Goal: Information Seeking & Learning: Learn about a topic

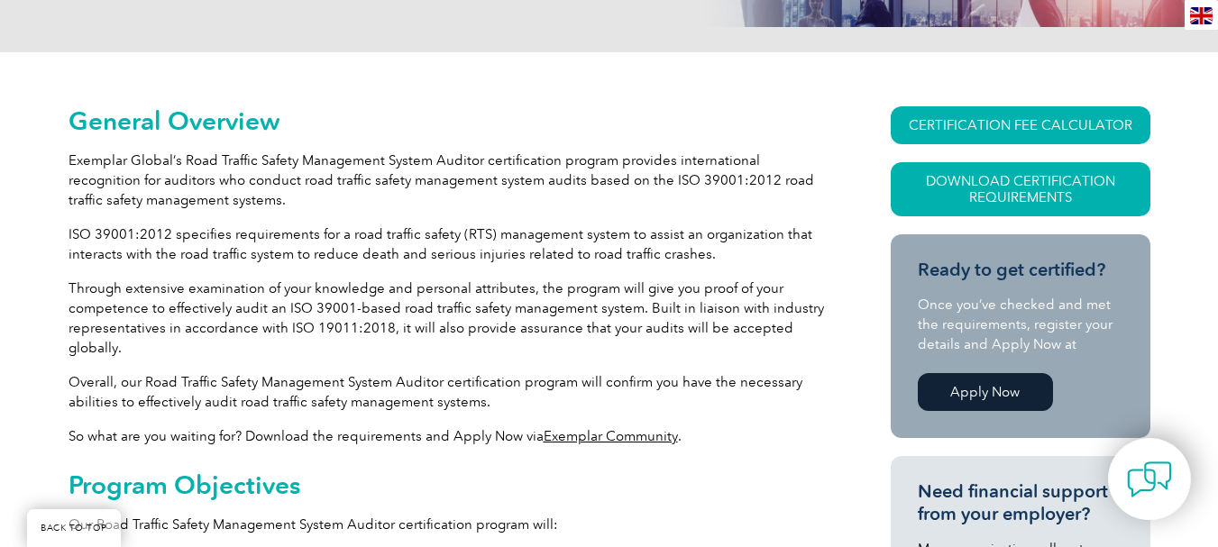
scroll to position [361, 0]
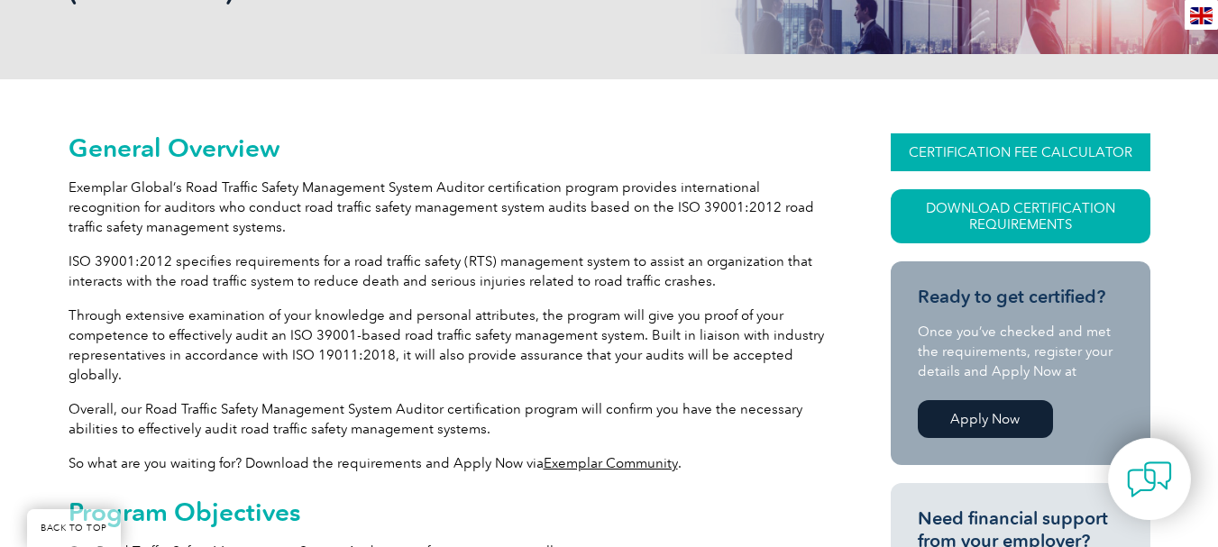
click at [1016, 143] on link "CERTIFICATION FEE CALCULATOR" at bounding box center [1021, 152] width 260 height 38
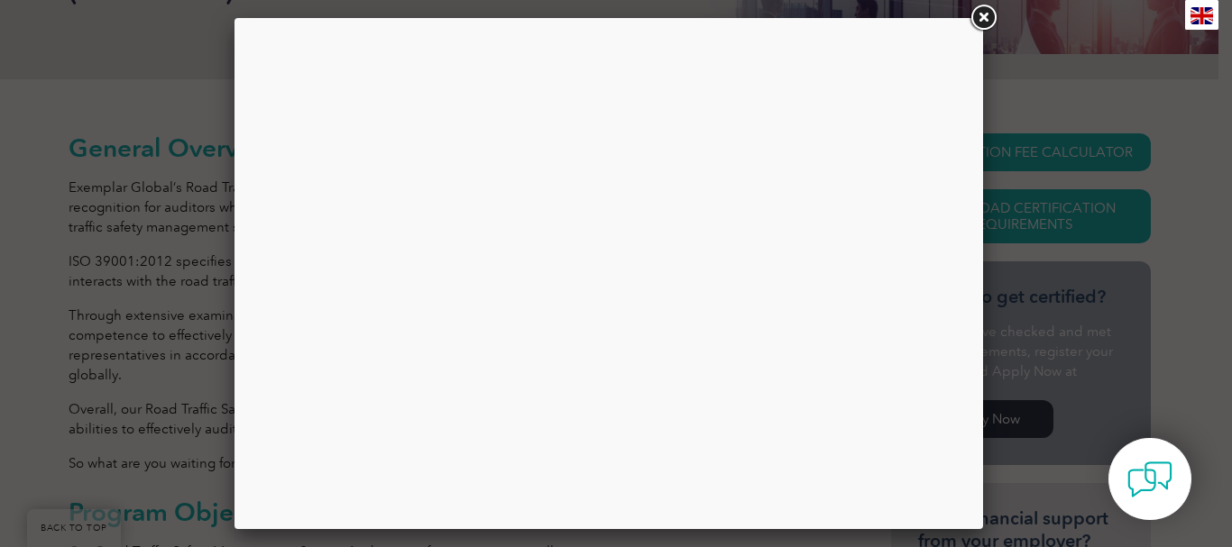
click at [644, 182] on div at bounding box center [609, 274] width 722 height 484
click at [990, 15] on link at bounding box center [983, 18] width 32 height 32
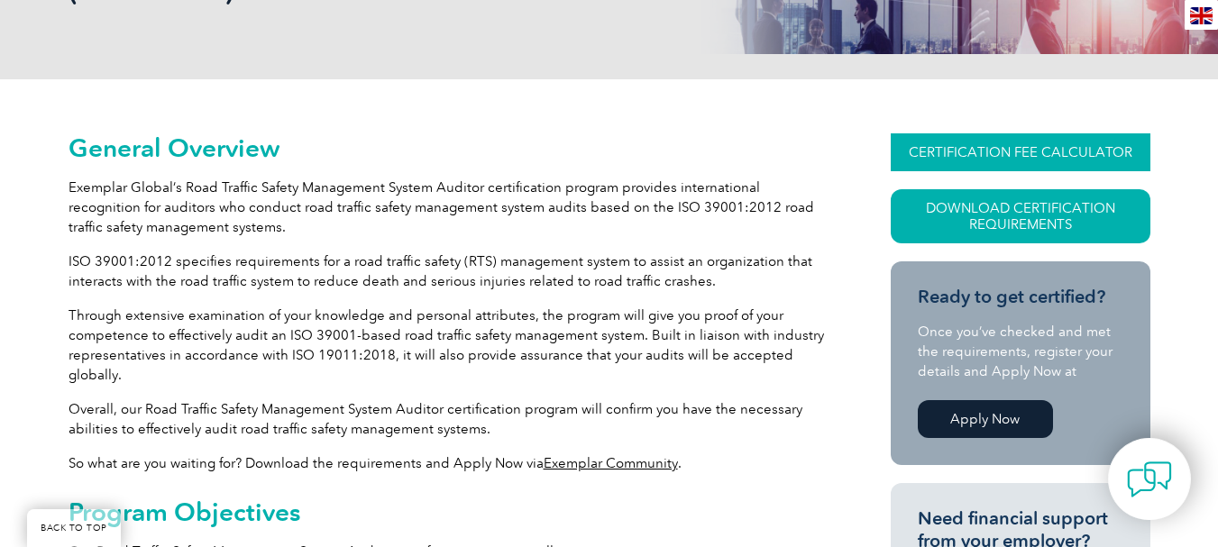
click at [1039, 146] on link "CERTIFICATION FEE CALCULATOR" at bounding box center [1021, 152] width 260 height 38
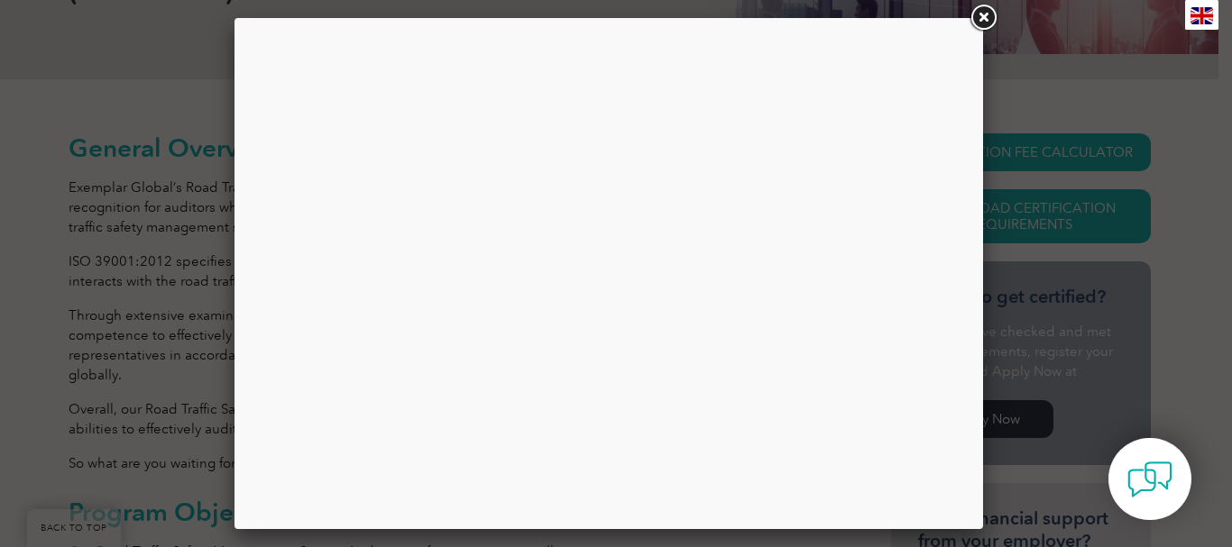
drag, startPoint x: 592, startPoint y: 151, endPoint x: 1148, endPoint y: 121, distance: 557.3
click at [1148, 121] on div at bounding box center [616, 273] width 1232 height 547
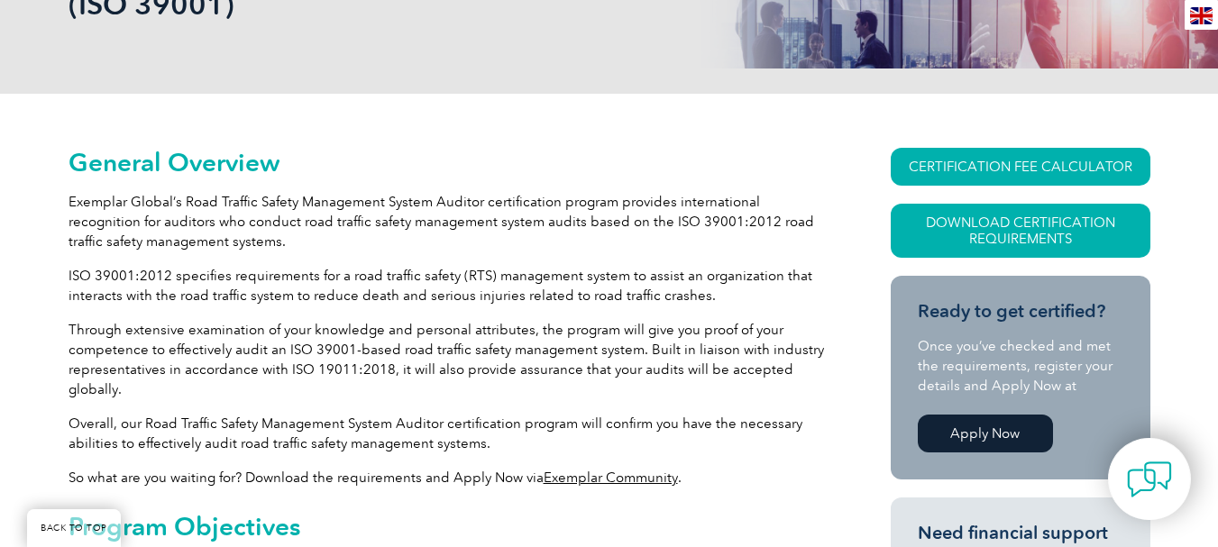
scroll to position [0, 0]
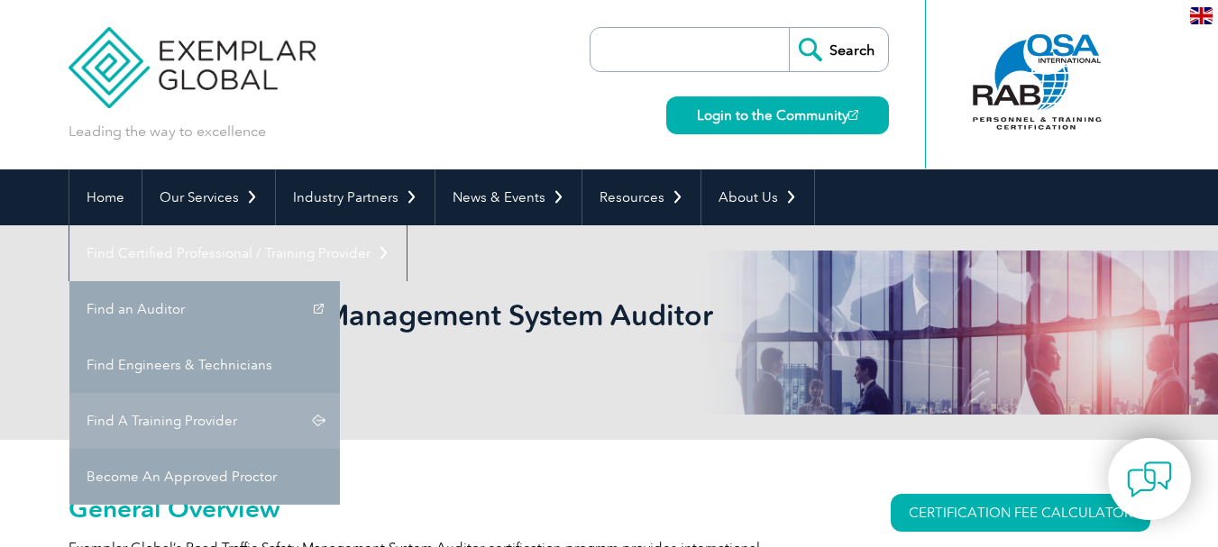
click at [340, 393] on link "Find A Training Provider" at bounding box center [204, 421] width 271 height 56
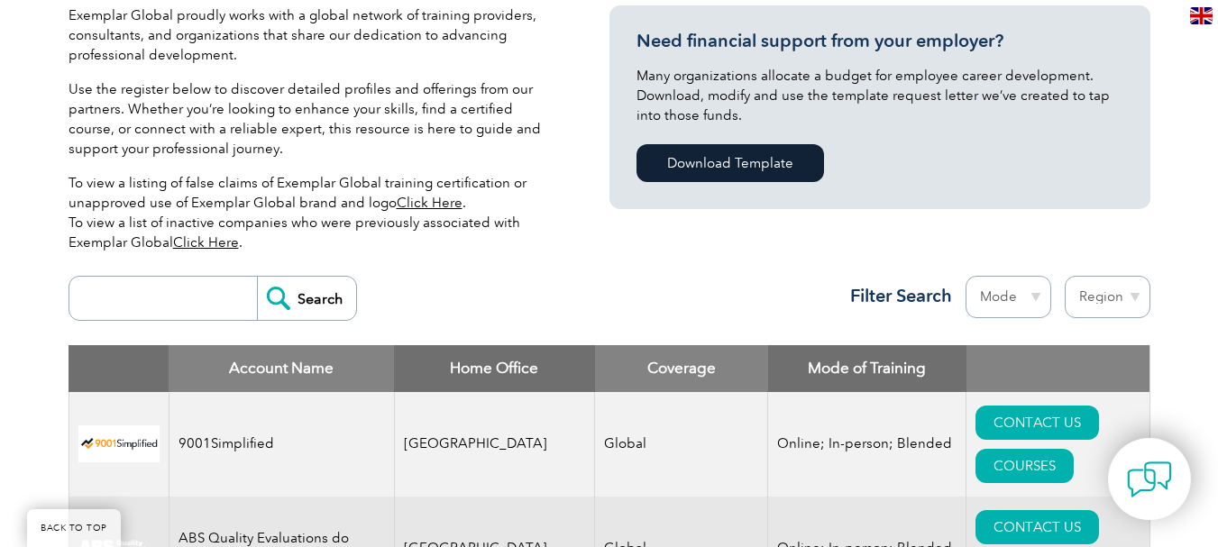
scroll to position [451, 0]
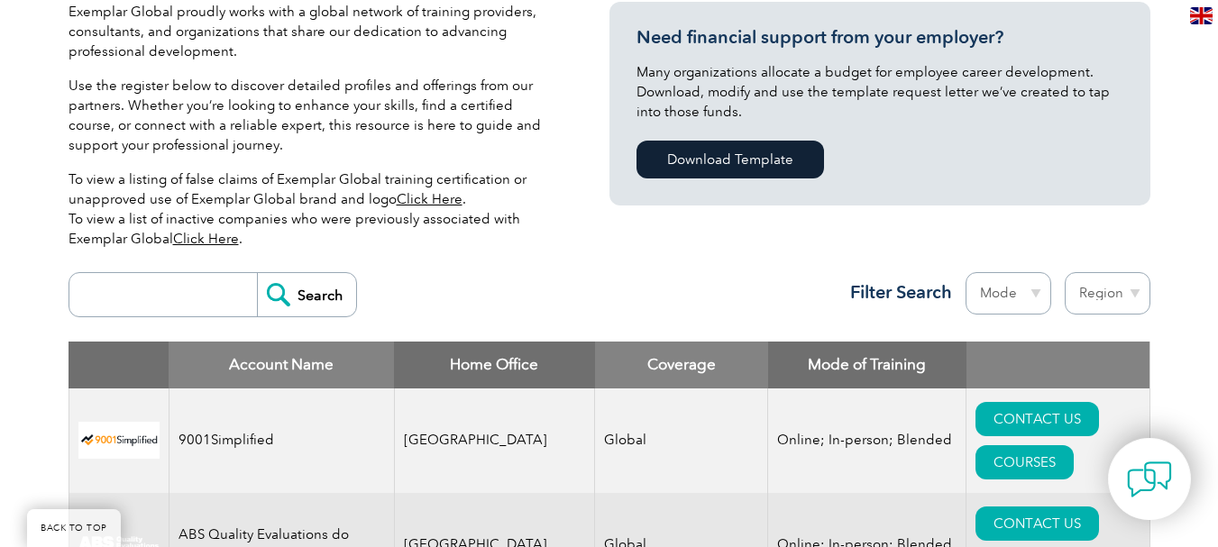
click at [109, 335] on div "Search Region Australia Bahrain Bangladesh Brazil Canada Colombia Dominican Rep…" at bounding box center [610, 302] width 1082 height 78
click at [143, 305] on input "search" at bounding box center [167, 294] width 179 height 43
type input "ISO 39001"
click at [285, 299] on input "Search" at bounding box center [306, 294] width 99 height 43
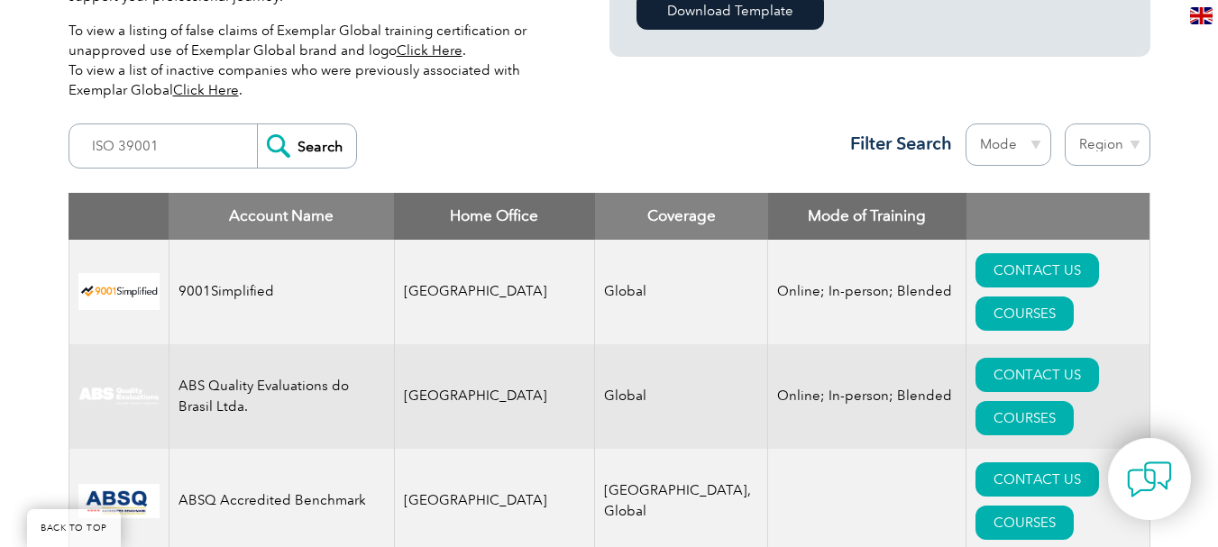
scroll to position [631, 0]
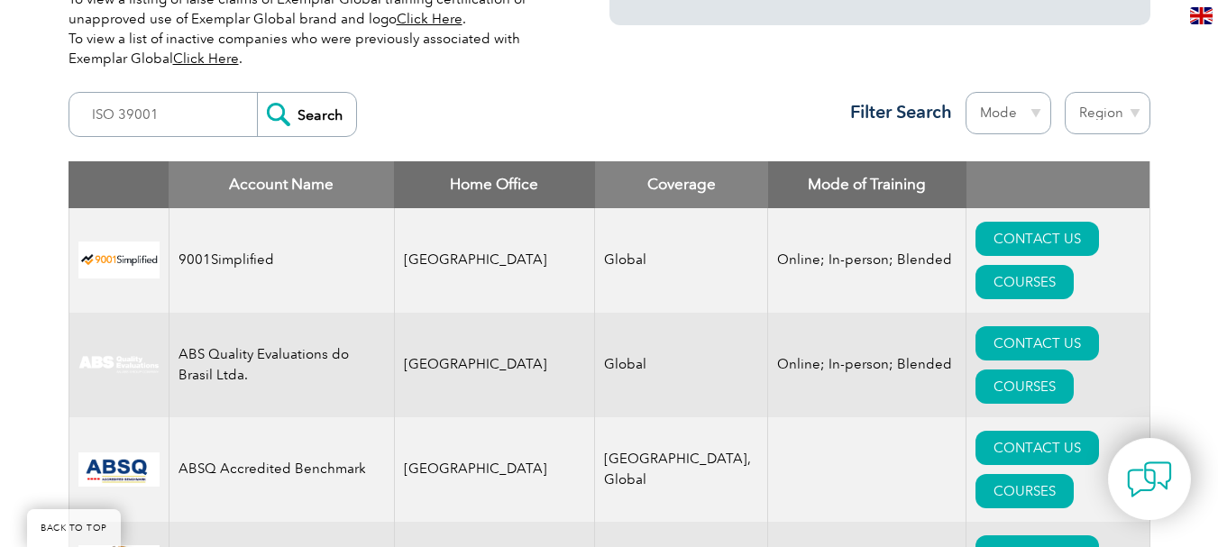
click at [313, 115] on input "Search" at bounding box center [306, 114] width 99 height 43
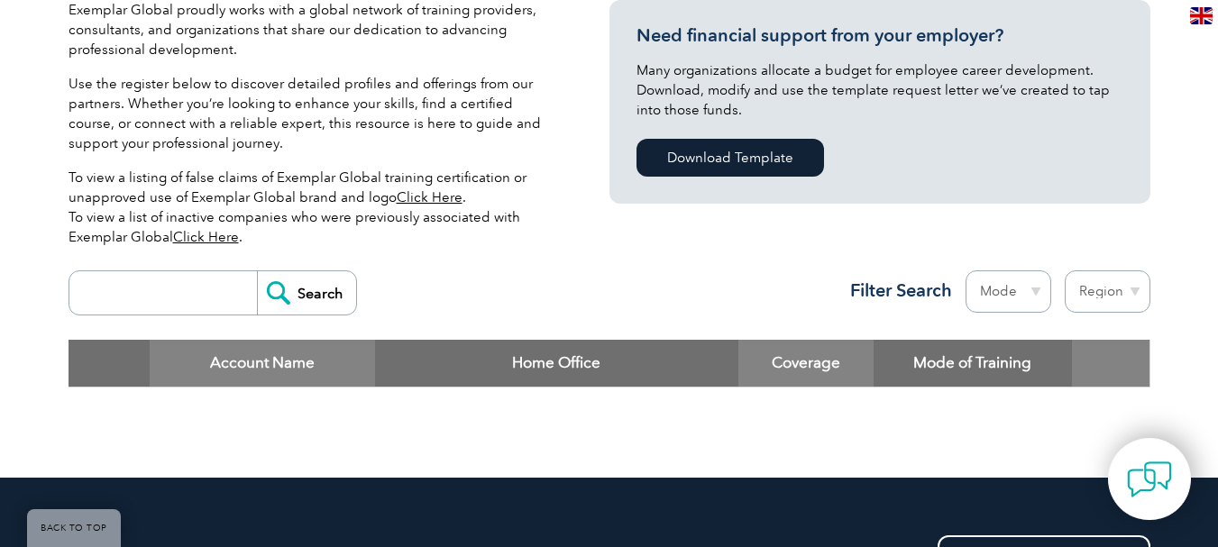
scroll to position [451, 0]
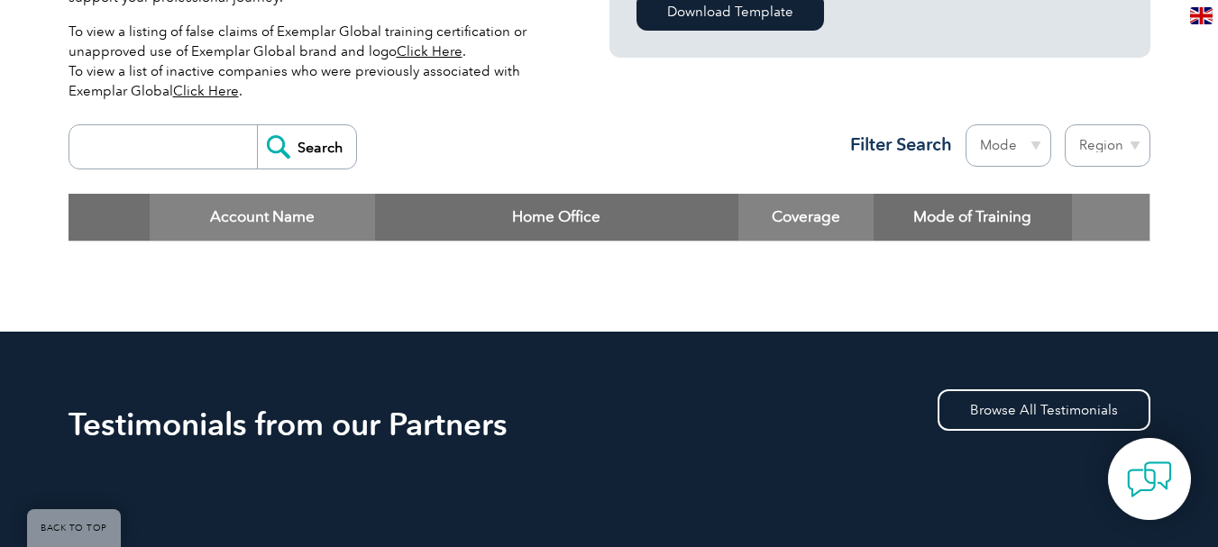
scroll to position [541, 0]
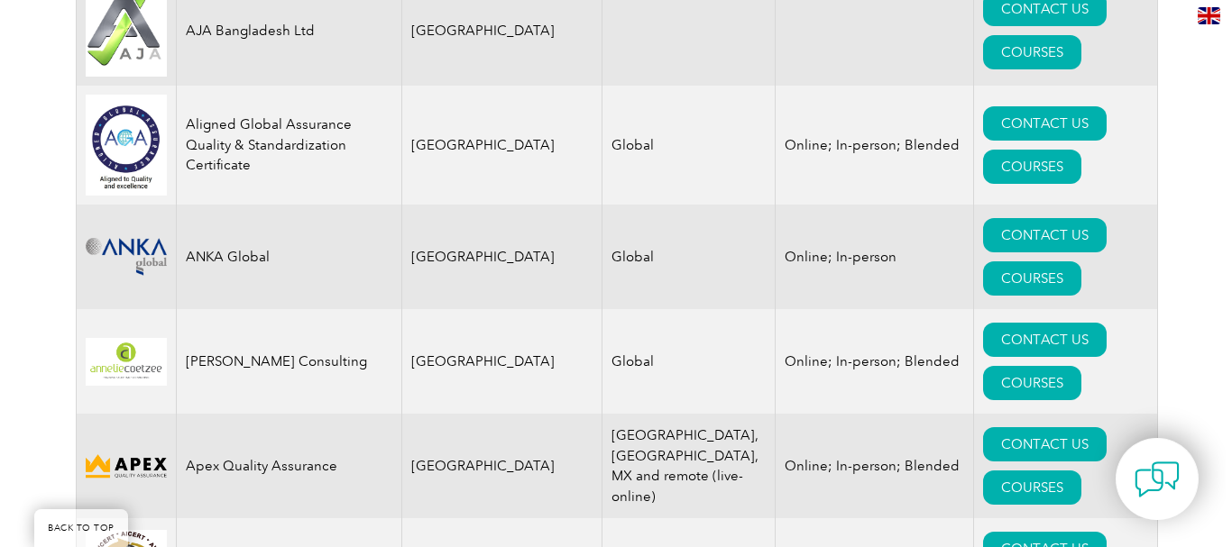
scroll to position [1984, 0]
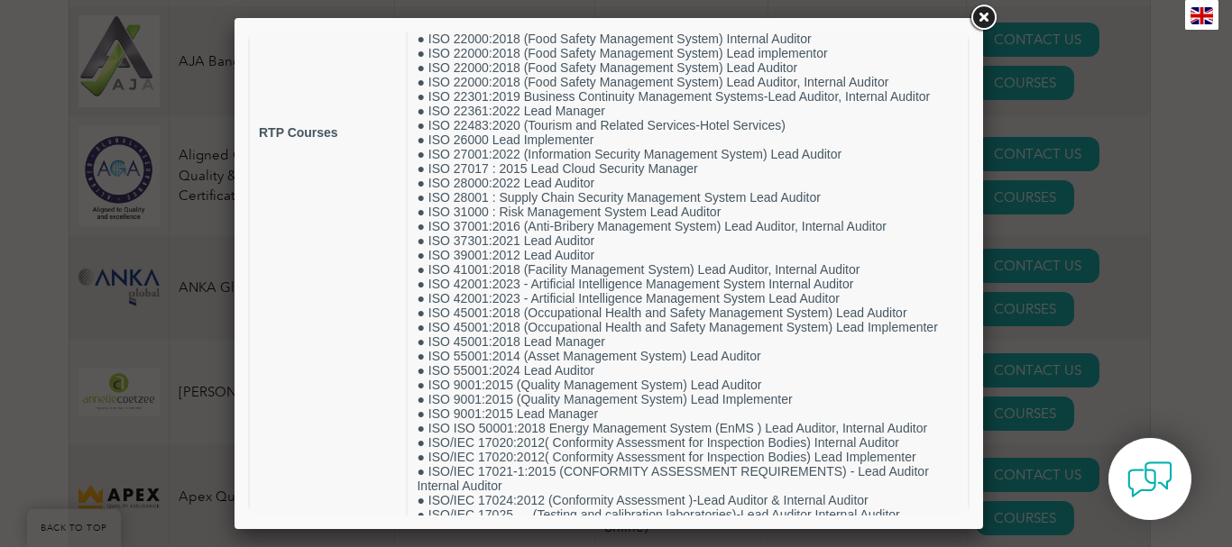
scroll to position [509, 0]
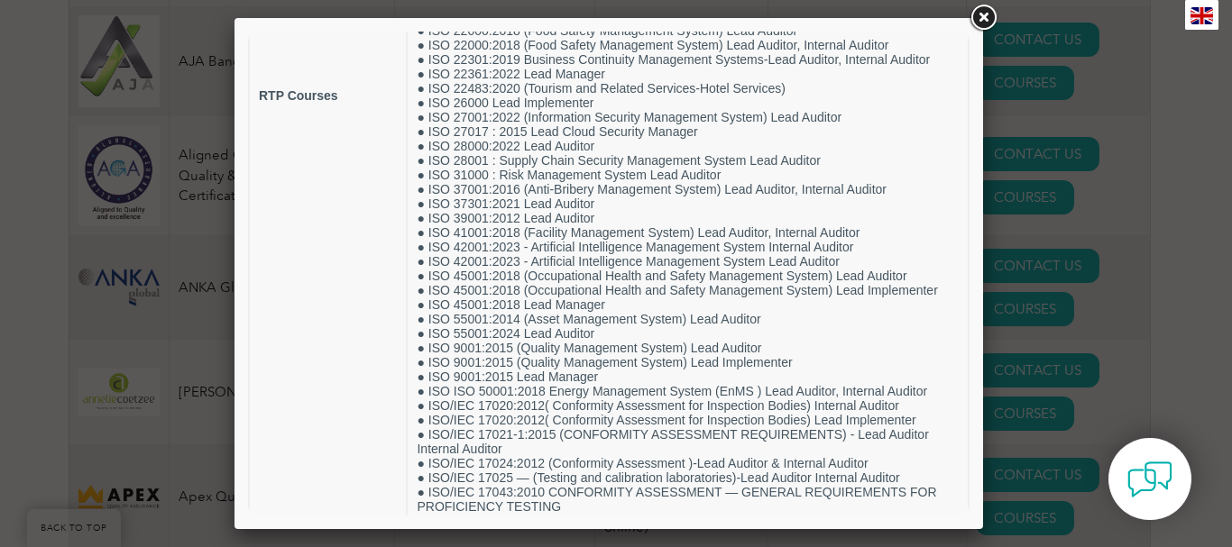
drag, startPoint x: 961, startPoint y: 103, endPoint x: 1228, endPoint y: 330, distance: 349.9
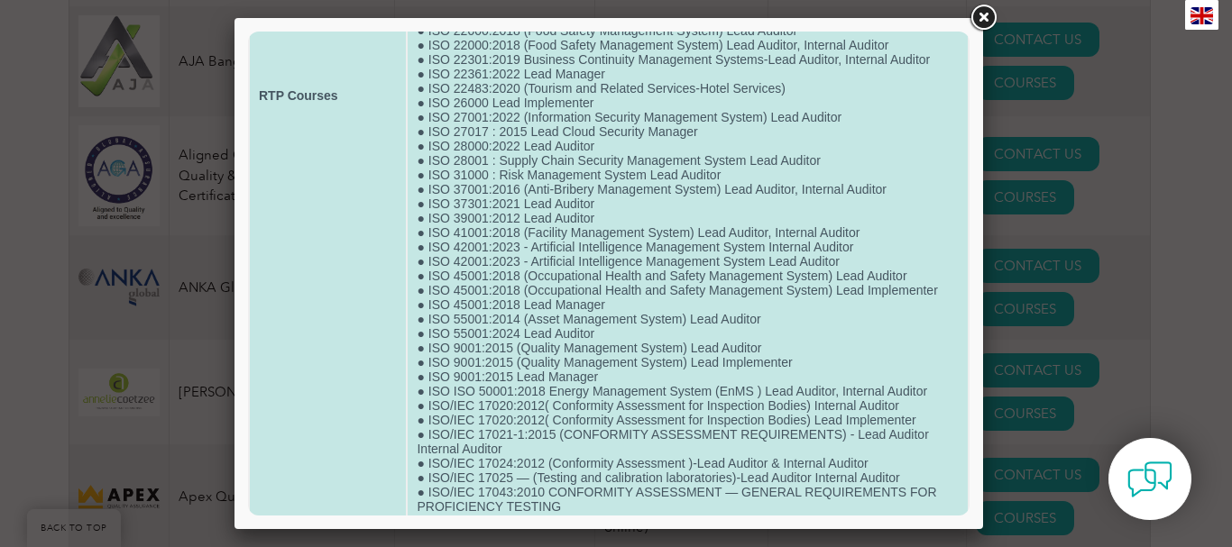
click at [534, 212] on td "● HALAL ( Lead Auditor, Internal Auditor) ● ISO 13485:2016 (Medical Devices Qua…" at bounding box center [688, 95] width 560 height 1021
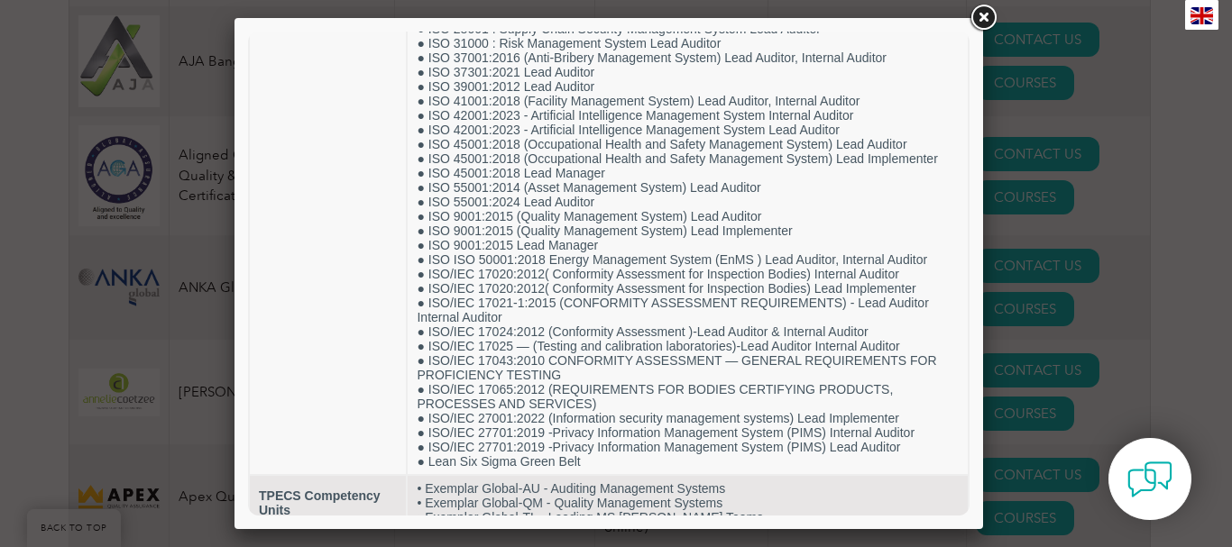
scroll to position [657, 0]
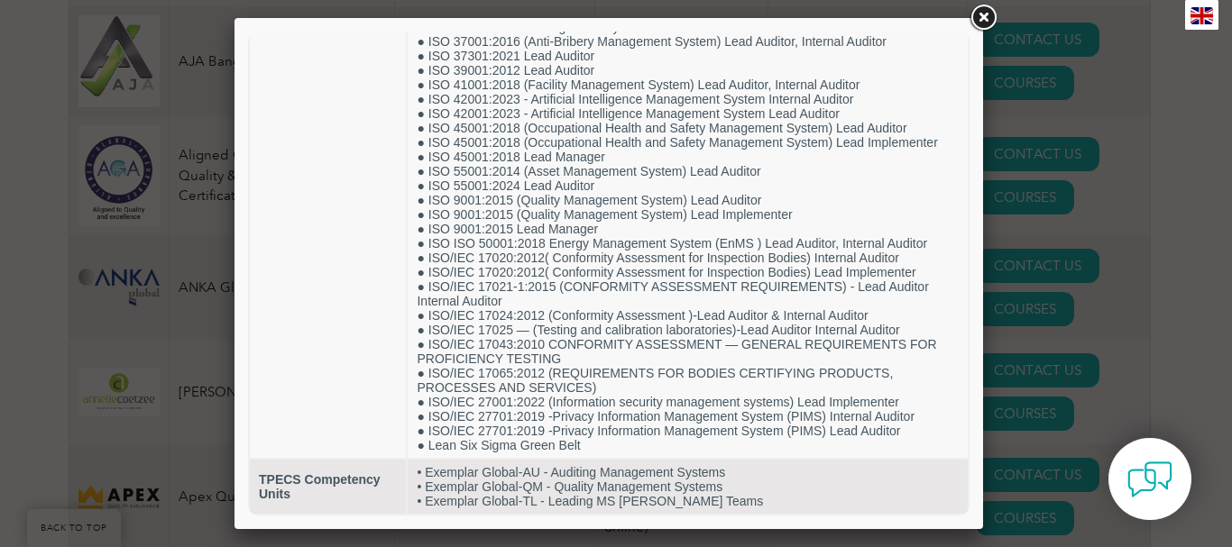
drag, startPoint x: 965, startPoint y: 255, endPoint x: 1218, endPoint y: 352, distance: 270.3
click at [998, 22] on link at bounding box center [983, 18] width 32 height 32
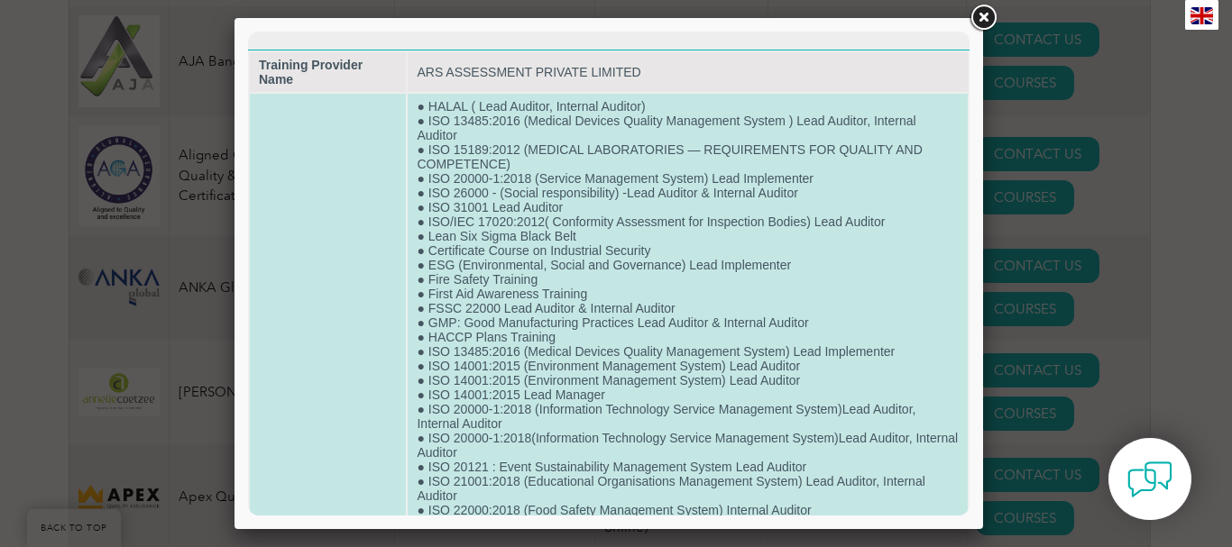
scroll to position [451, 0]
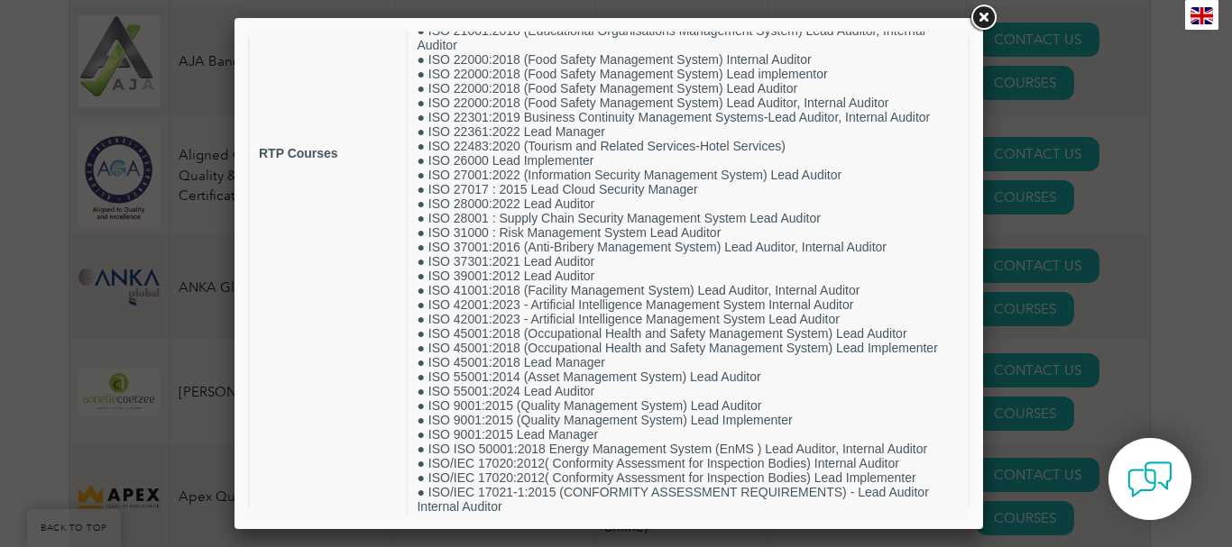
click at [988, 24] on link at bounding box center [983, 18] width 32 height 32
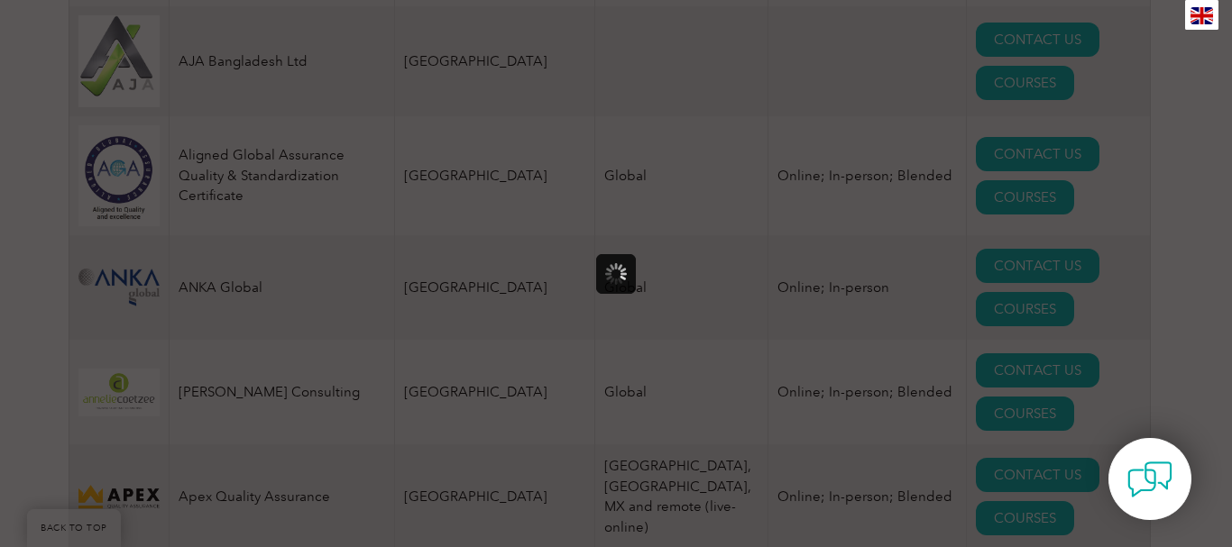
scroll to position [0, 0]
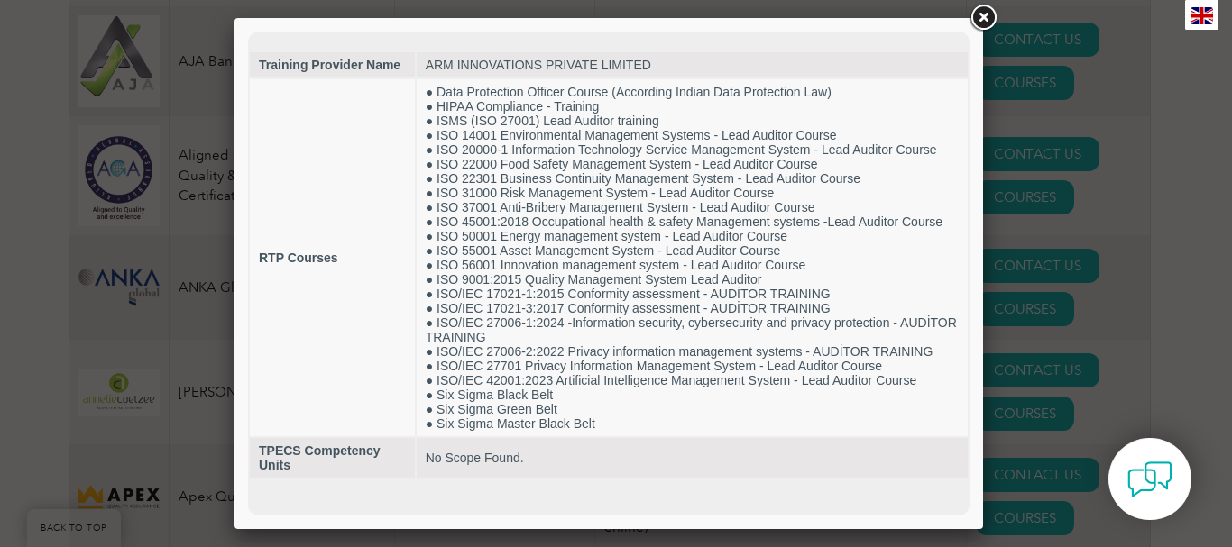
click at [994, 14] on link at bounding box center [983, 18] width 32 height 32
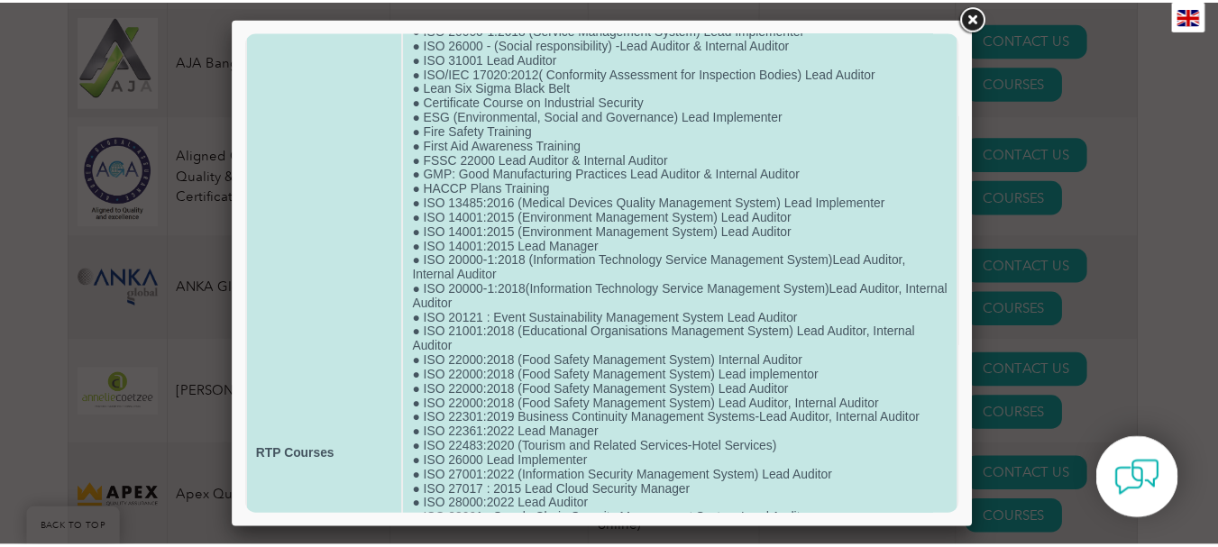
scroll to position [451, 0]
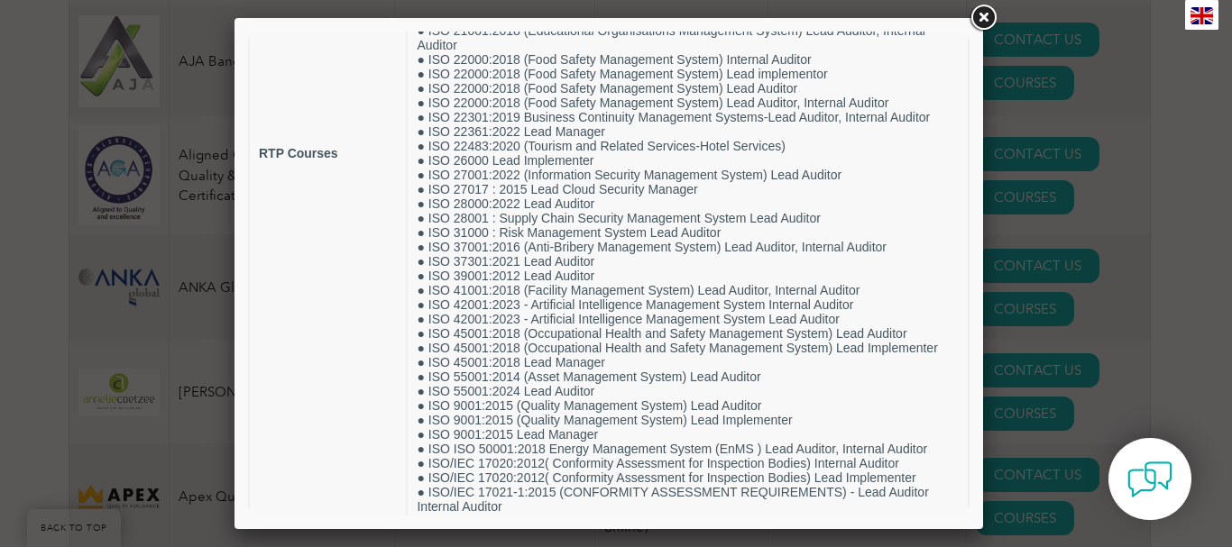
click at [988, 14] on link at bounding box center [983, 18] width 32 height 32
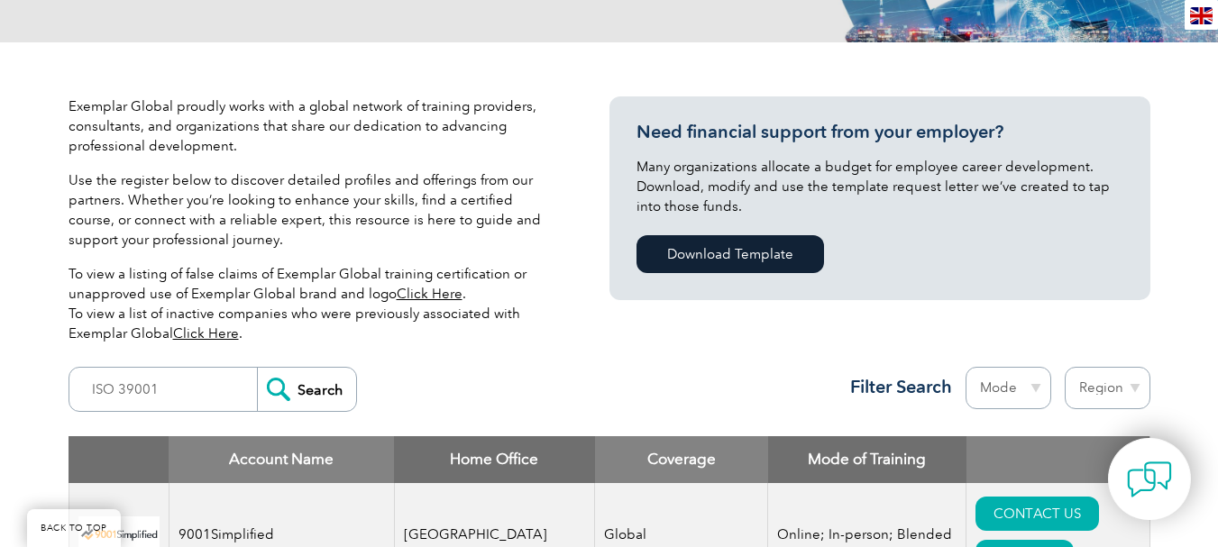
scroll to position [361, 0]
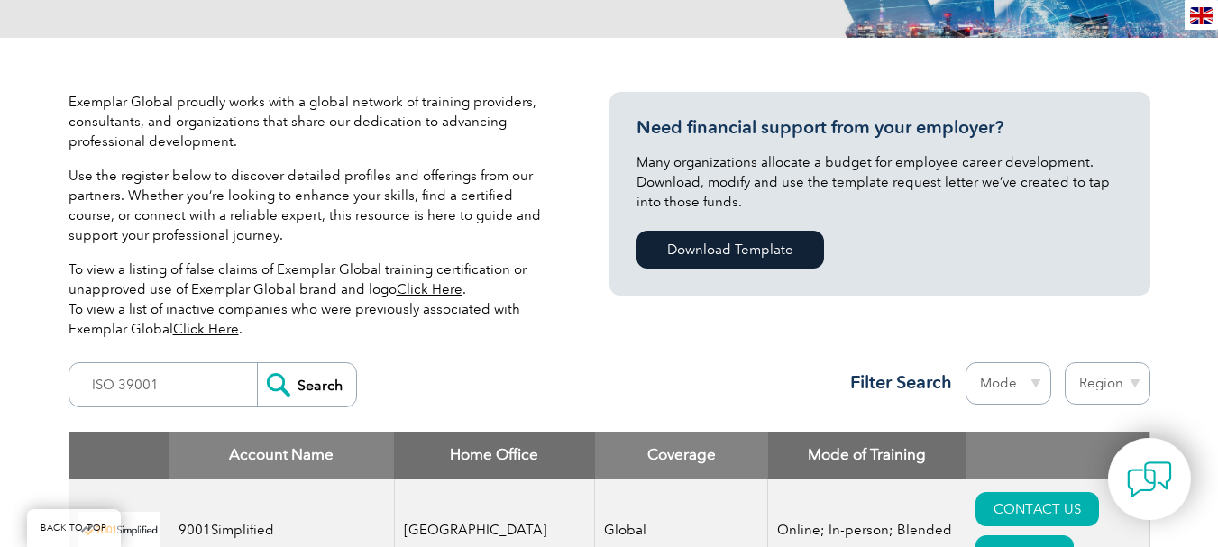
click at [325, 382] on input "Search" at bounding box center [306, 384] width 99 height 43
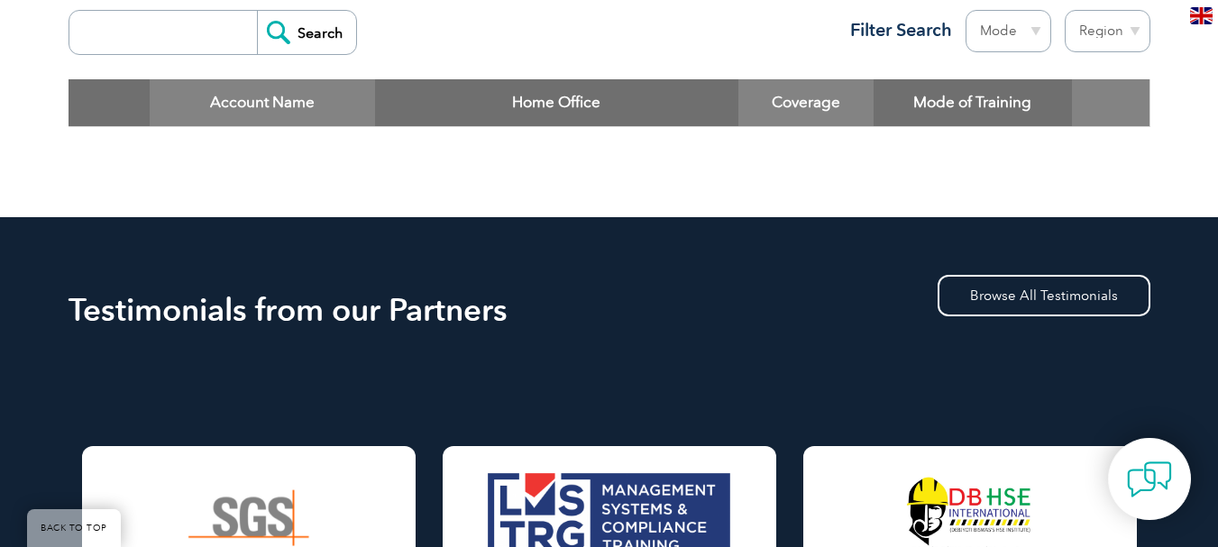
scroll to position [541, 0]
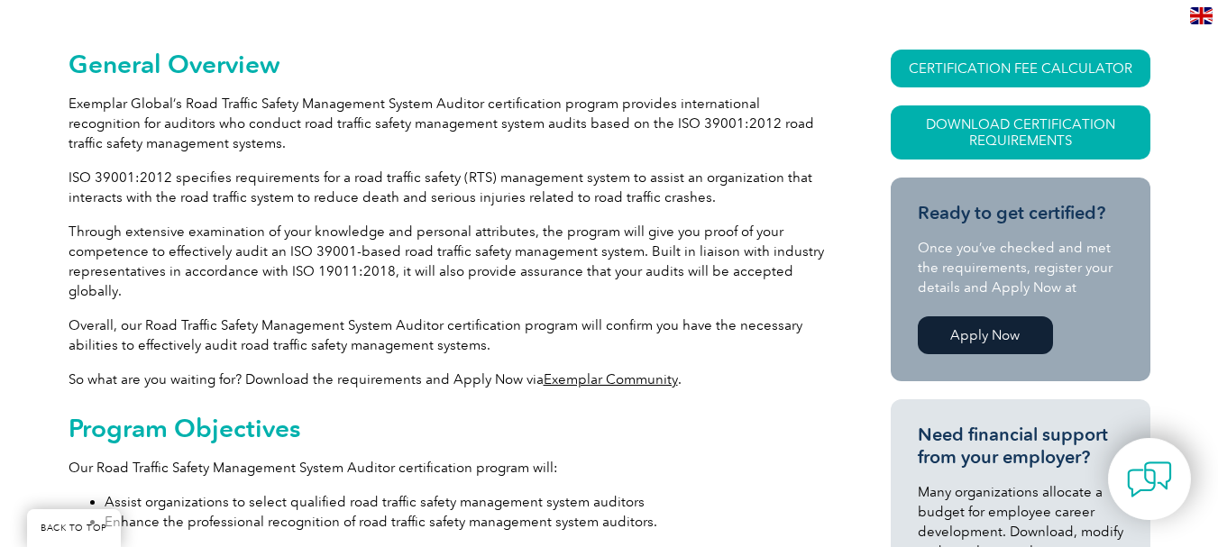
scroll to position [451, 0]
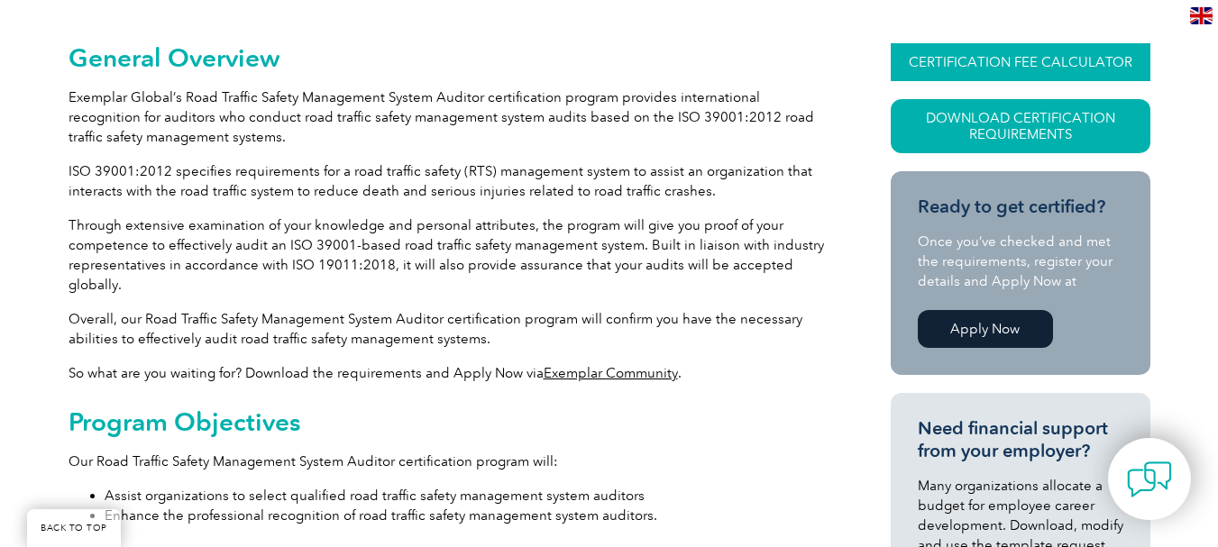
click at [1057, 64] on link "CERTIFICATION FEE CALCULATOR" at bounding box center [1021, 62] width 260 height 38
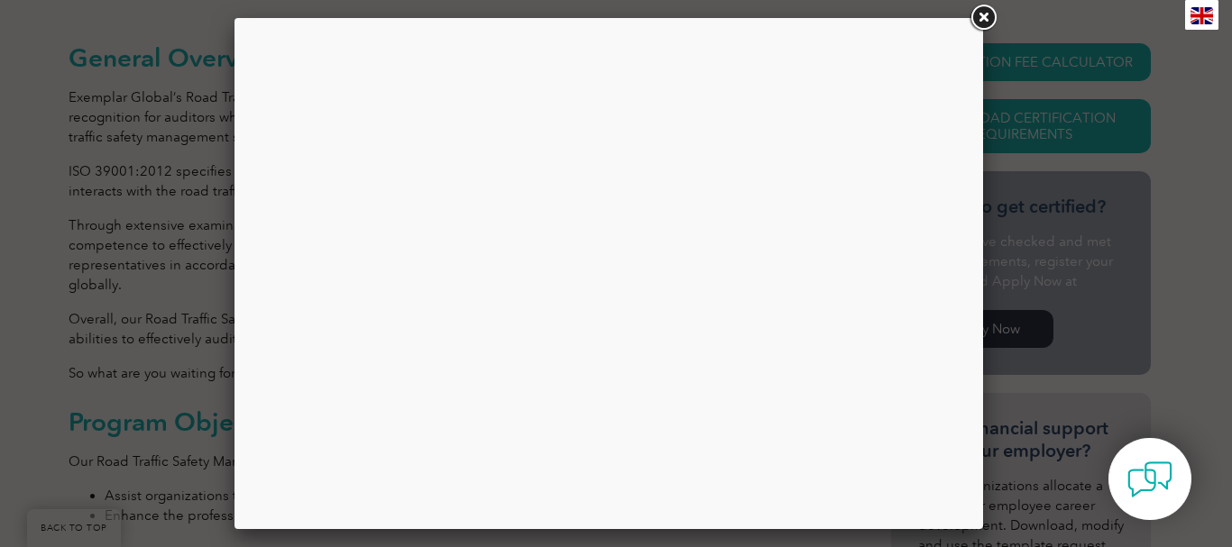
click at [978, 10] on link at bounding box center [983, 18] width 32 height 32
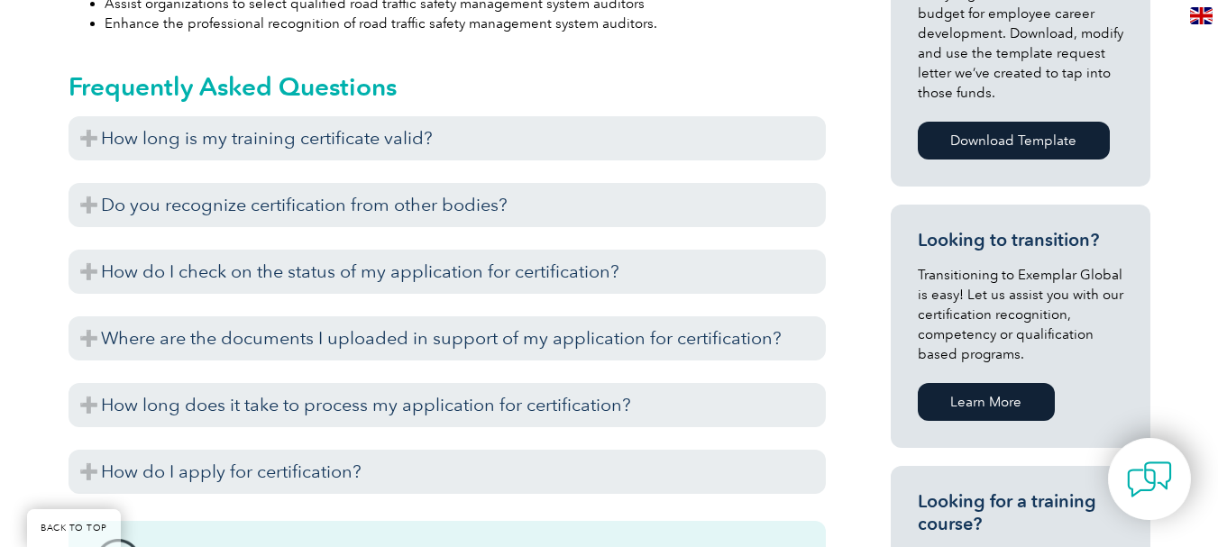
scroll to position [959, 0]
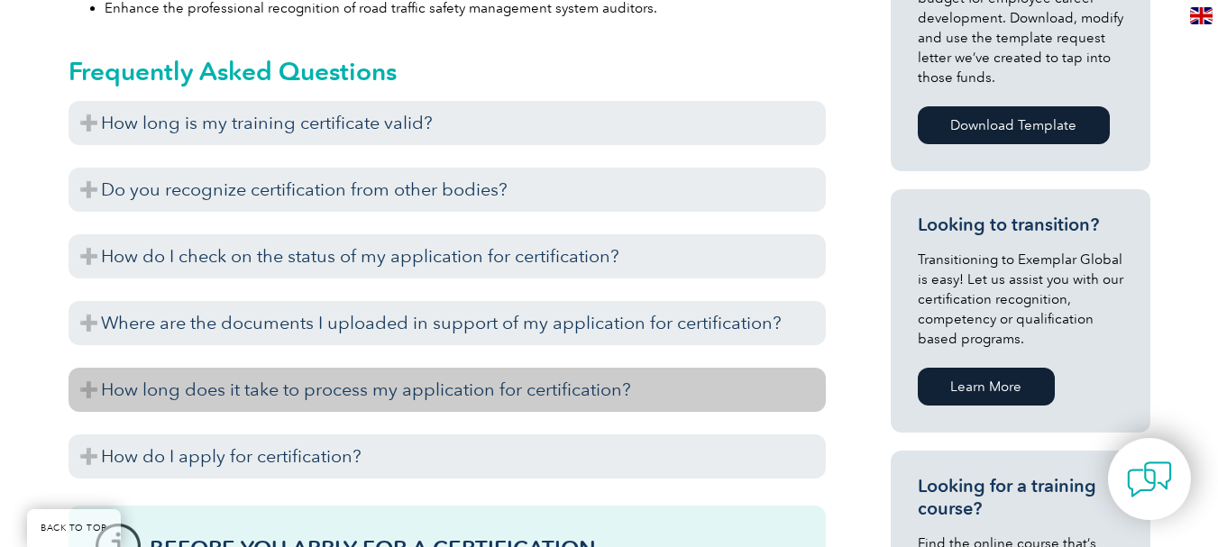
click at [471, 396] on h3 "How long does it take to process my application for certification?" at bounding box center [448, 390] width 758 height 44
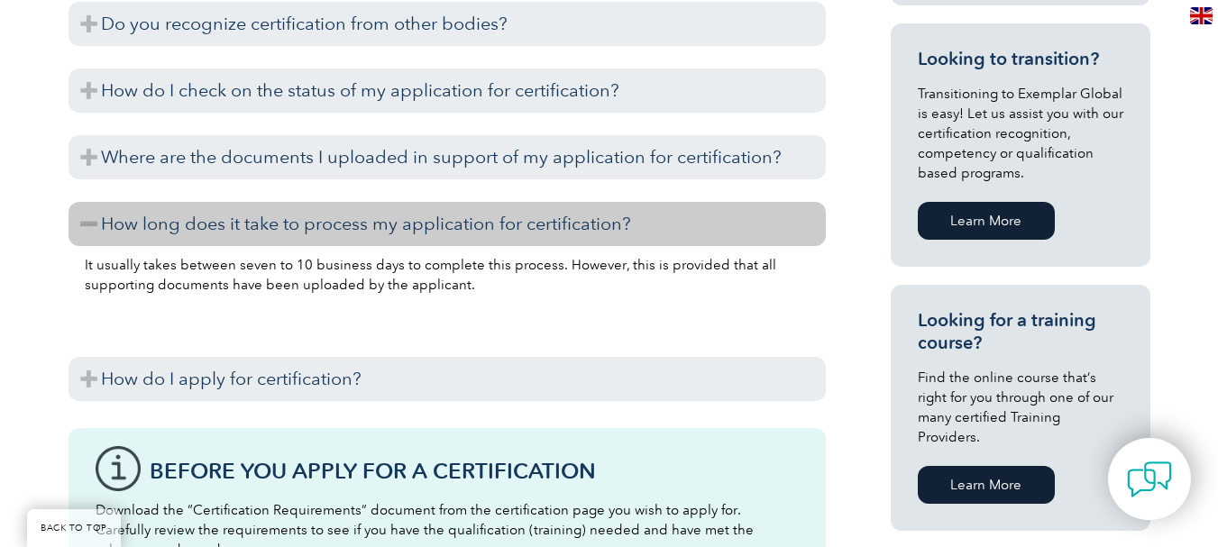
scroll to position [1139, 0]
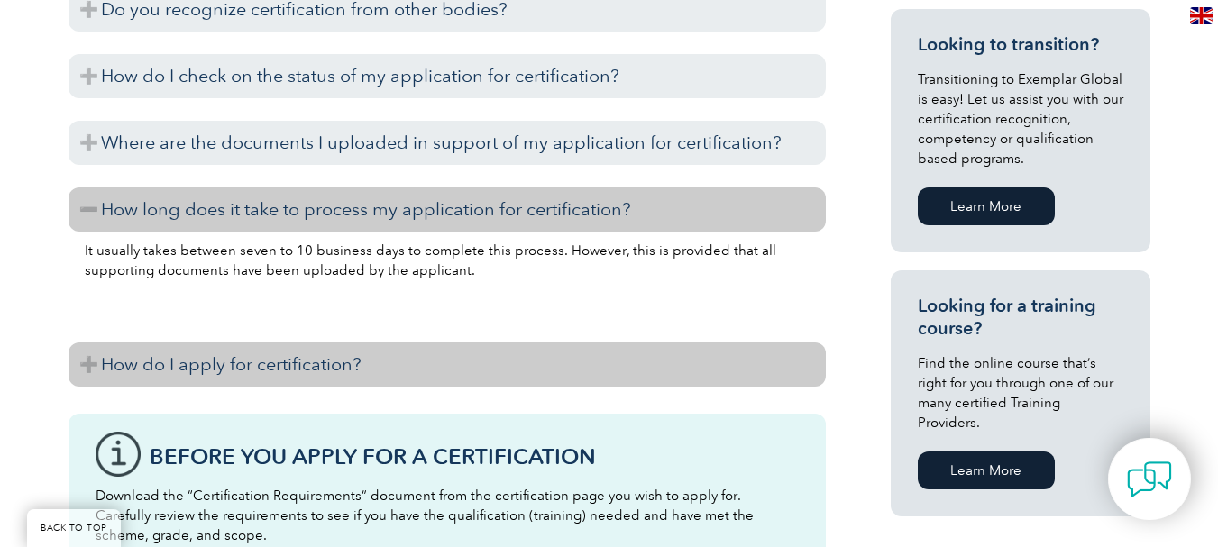
click at [474, 352] on h3 "How do I apply for certification?" at bounding box center [448, 365] width 758 height 44
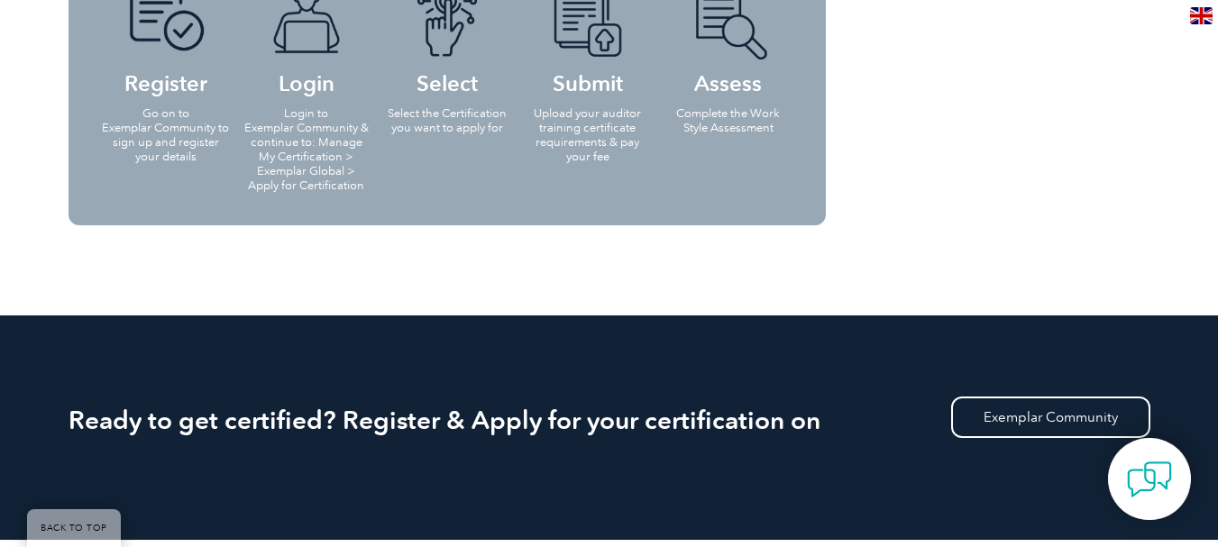
scroll to position [2943, 0]
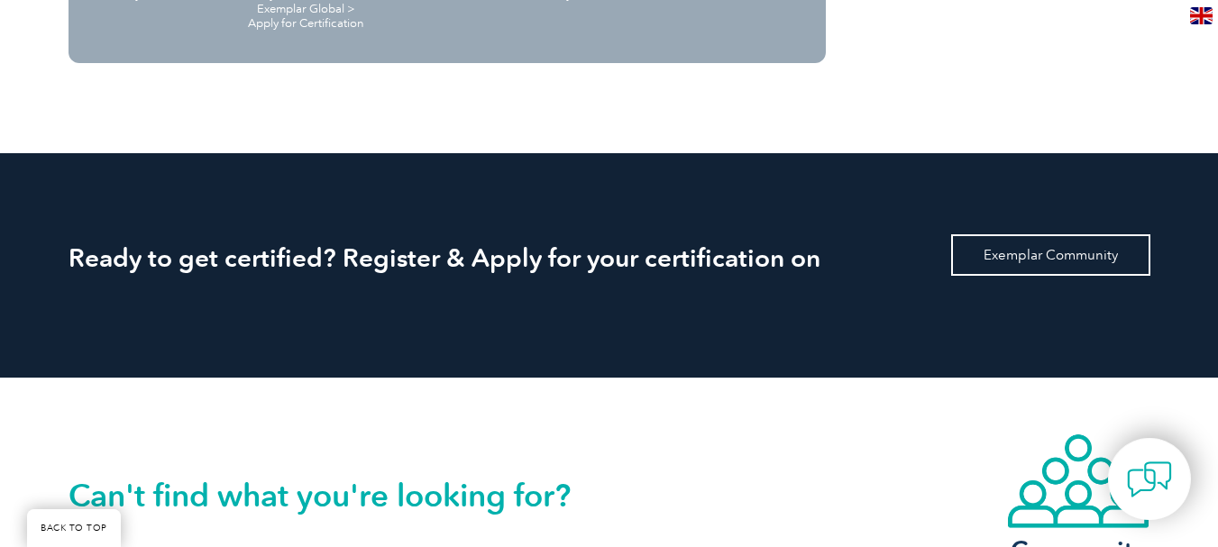
click at [1068, 246] on link "Exemplar Community" at bounding box center [1051, 254] width 199 height 41
